Goal: Task Accomplishment & Management: Manage account settings

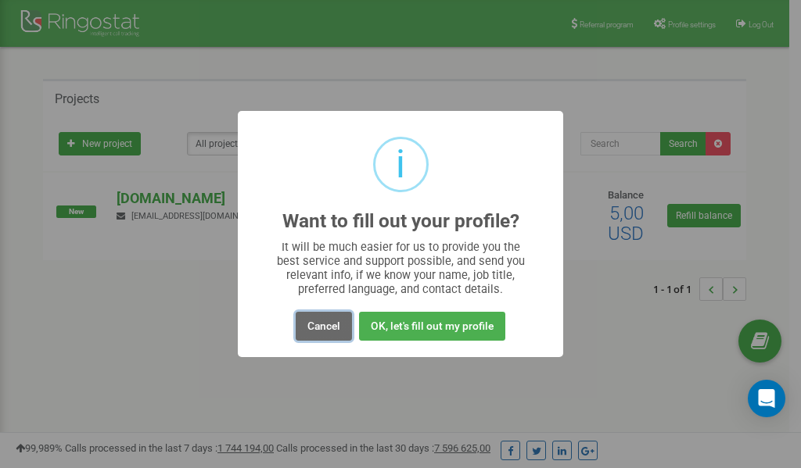
click at [322, 326] on button "Cancel" at bounding box center [324, 326] width 56 height 29
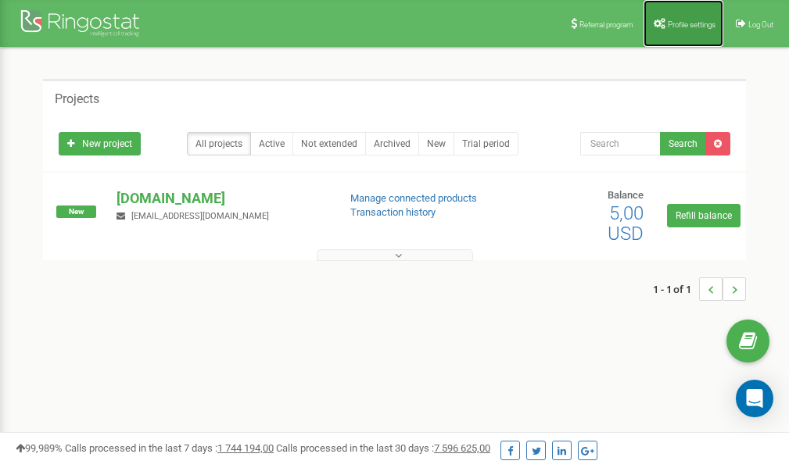
click at [677, 20] on span "Profile settings" at bounding box center [692, 24] width 48 height 9
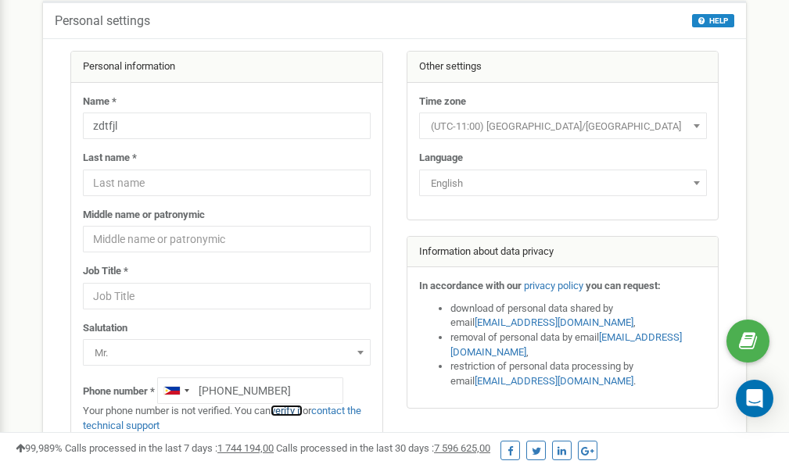
click at [296, 411] on link "verify it" at bounding box center [287, 411] width 32 height 12
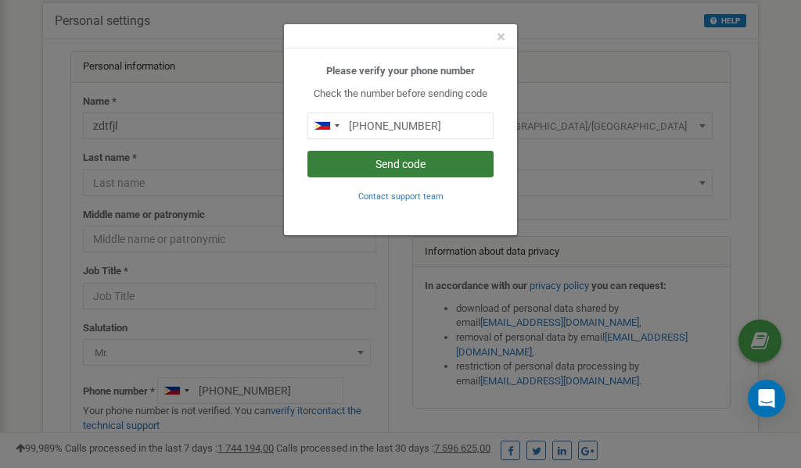
click at [423, 163] on button "Send code" at bounding box center [400, 164] width 186 height 27
